Goal: Information Seeking & Learning: Learn about a topic

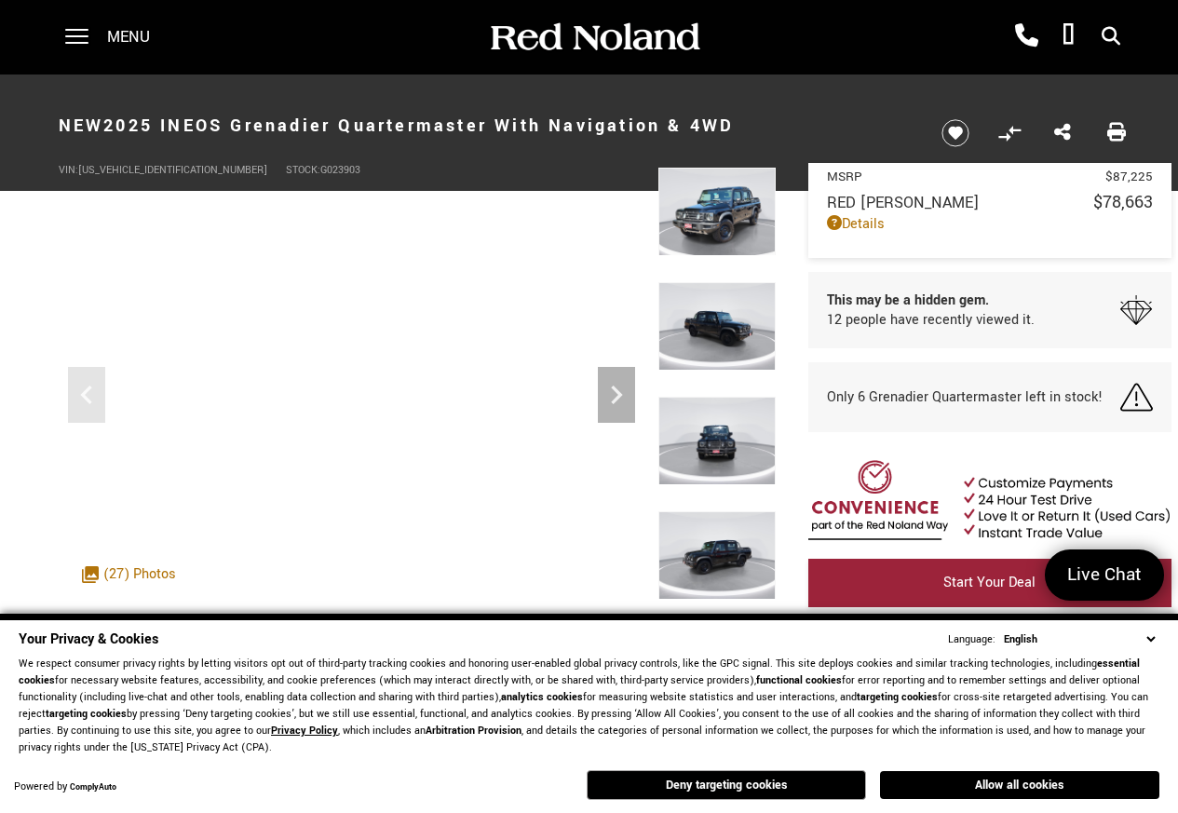
scroll to position [61, 0]
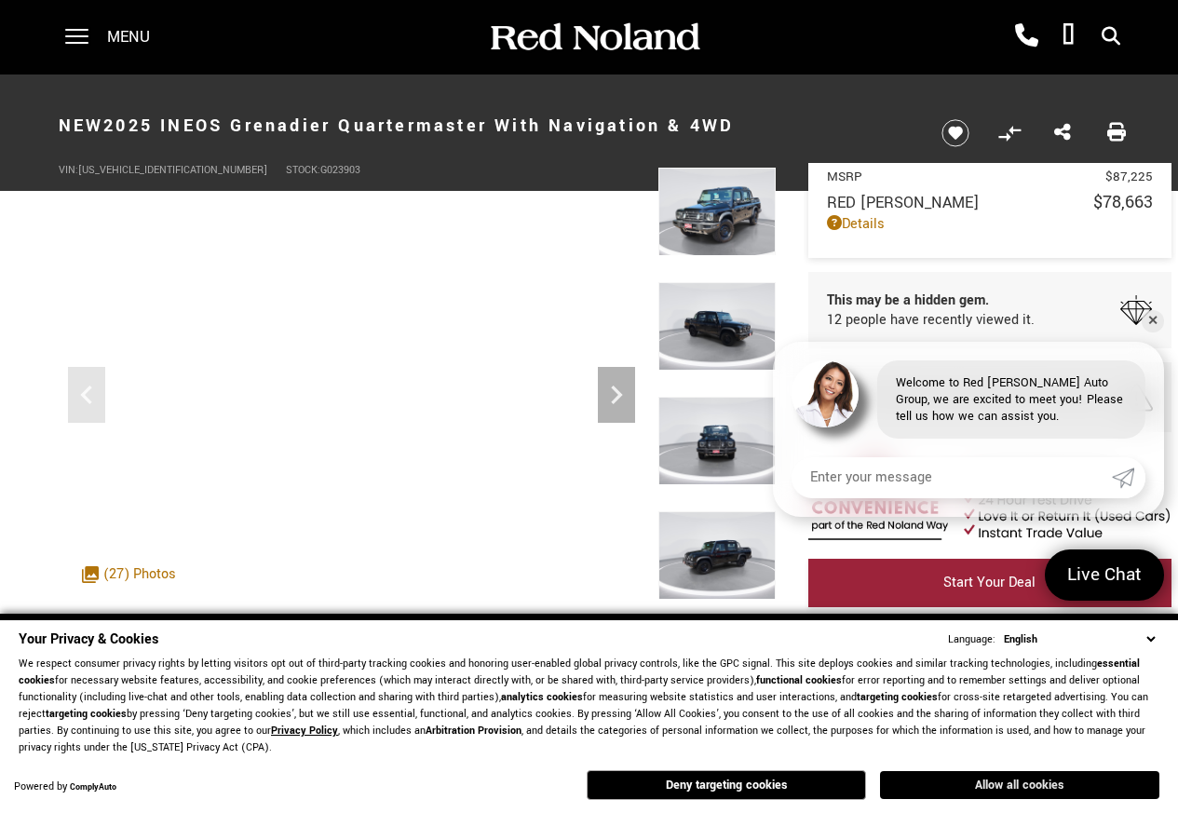
click at [1039, 785] on button "Allow all cookies" at bounding box center [1019, 785] width 279 height 28
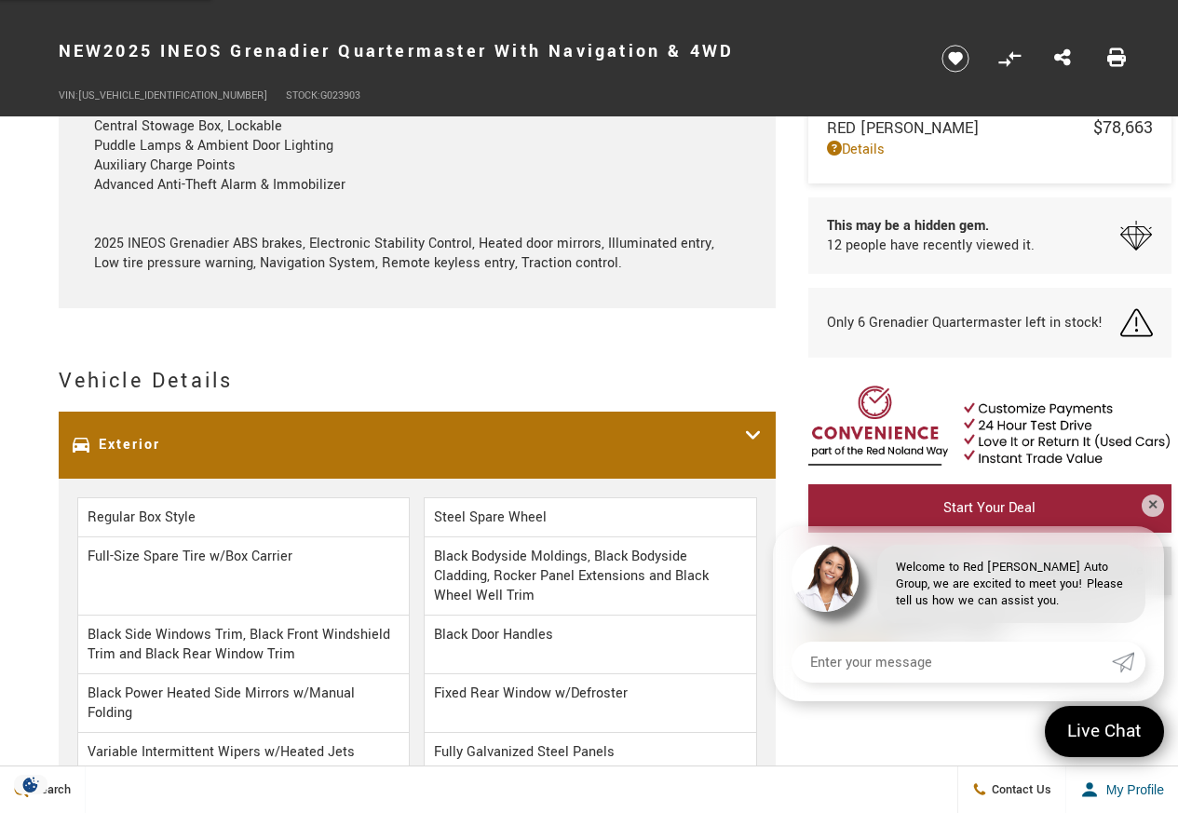
scroll to position [2794, 0]
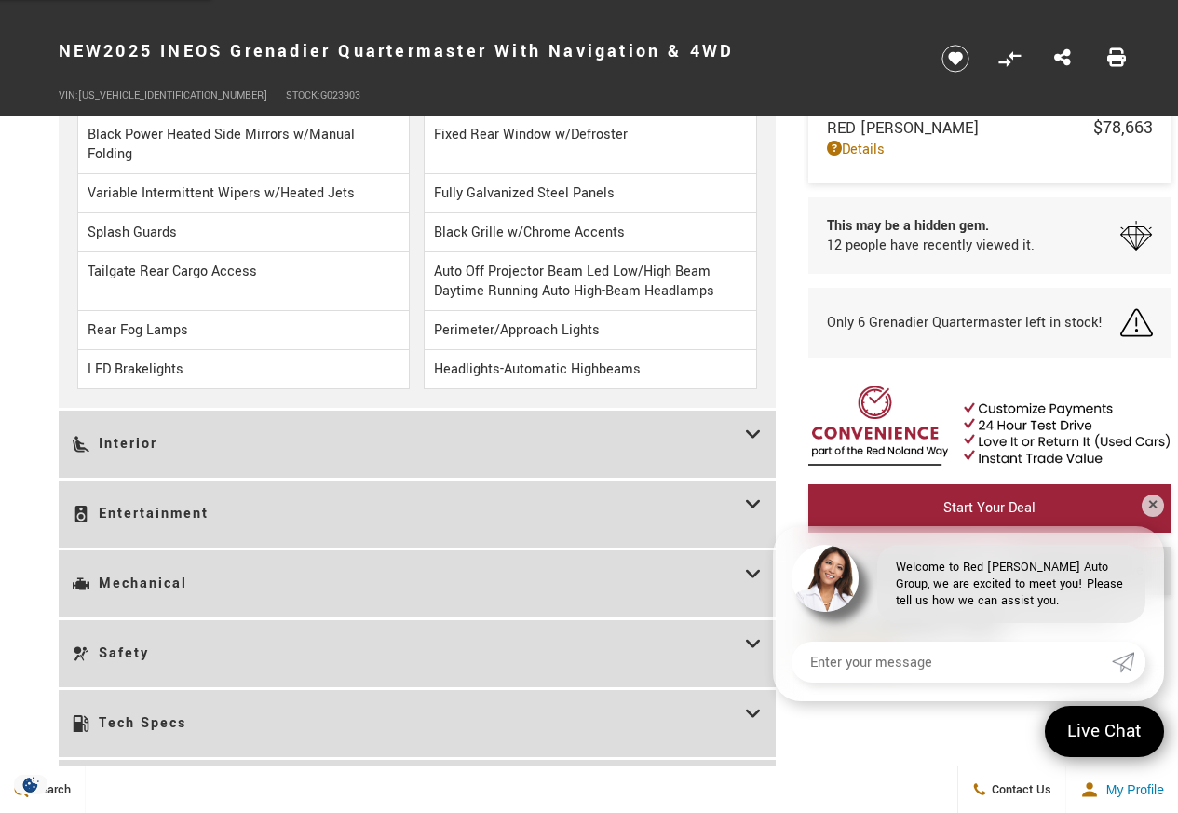
click at [711, 464] on h3 "Interior" at bounding box center [409, 444] width 672 height 39
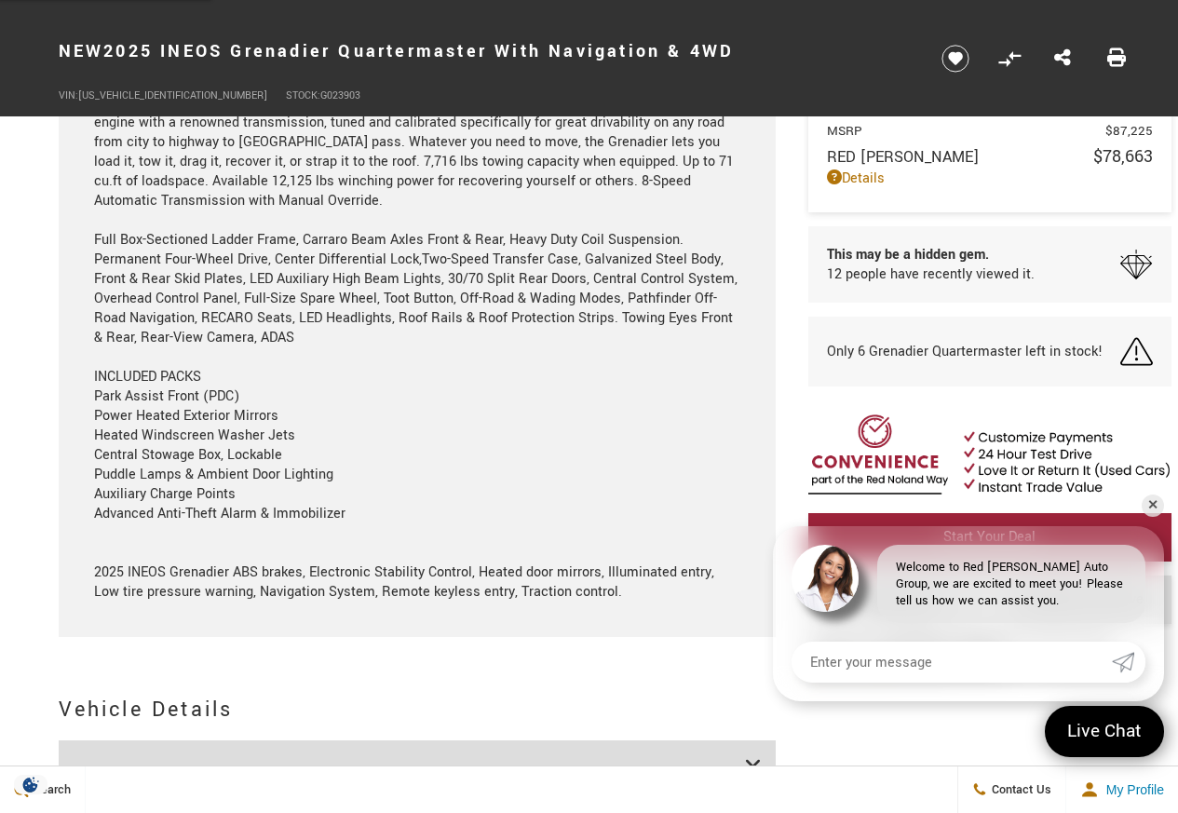
scroll to position [1676, 0]
